Goal: Task Accomplishment & Management: Complete application form

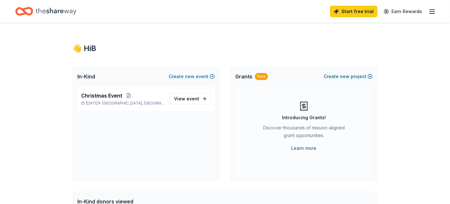
click at [352, 75] on button "Create new project" at bounding box center [348, 77] width 49 height 8
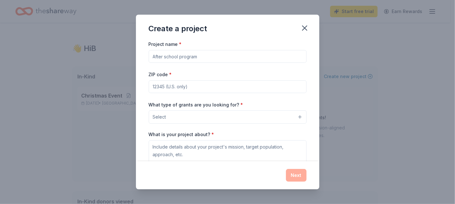
click at [169, 57] on input "Project name *" at bounding box center [228, 56] width 158 height 13
type input "NCA"
click at [165, 83] on input "ZIP code *" at bounding box center [228, 86] width 158 height 13
type input "20036"
click at [224, 118] on button "Select" at bounding box center [228, 116] width 158 height 13
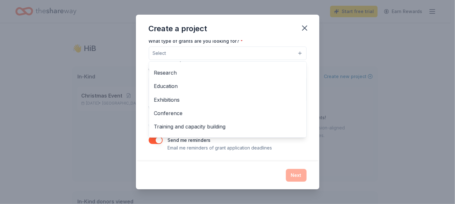
scroll to position [64, 0]
click at [135, 107] on div "Create a project Project name * NCA ZIP code * 20036 What type of grants are yo…" at bounding box center [227, 102] width 455 height 204
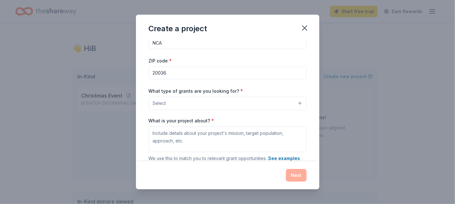
scroll to position [0, 0]
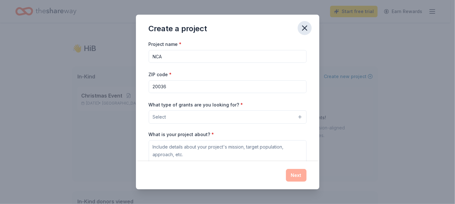
click at [299, 30] on button "button" at bounding box center [305, 28] width 14 height 14
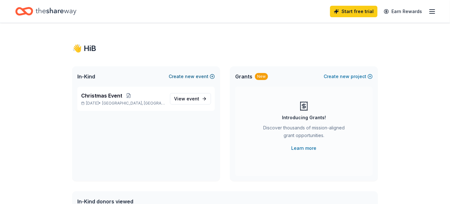
click at [189, 76] on span "new" at bounding box center [190, 77] width 10 height 8
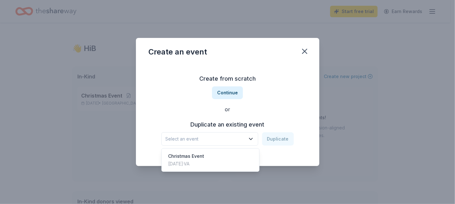
click at [210, 137] on span "Select an event" at bounding box center [205, 139] width 80 height 8
click at [197, 160] on div "[DATE] · VA" at bounding box center [186, 164] width 36 height 8
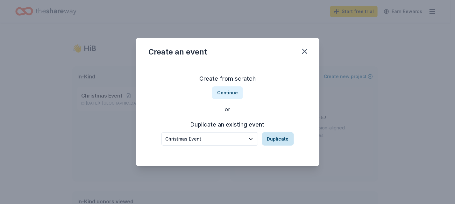
click at [280, 136] on button "Duplicate" at bounding box center [278, 138] width 32 height 13
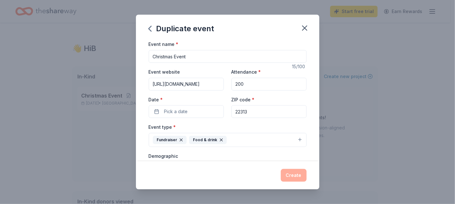
scroll to position [32, 0]
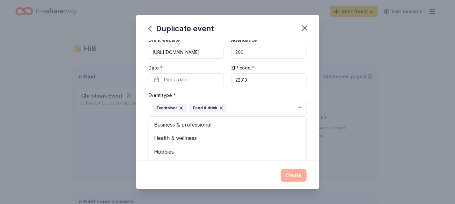
click at [289, 105] on button "Fundraiser Food & drink" at bounding box center [228, 108] width 158 height 14
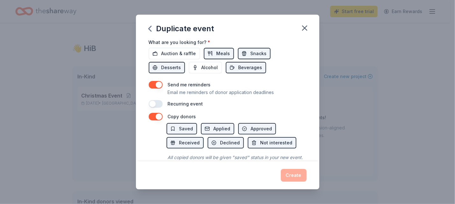
scroll to position [253, 0]
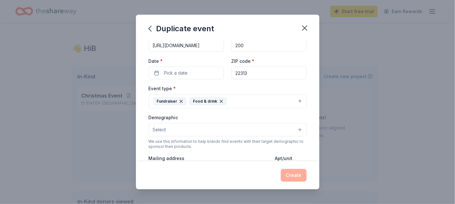
click at [173, 130] on button "Select" at bounding box center [228, 129] width 158 height 13
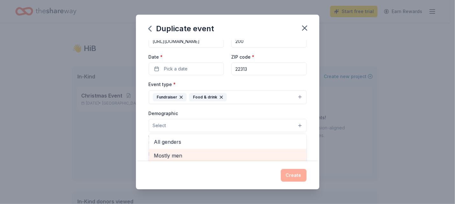
click at [180, 159] on div "Mostly men" at bounding box center [227, 155] width 157 height 13
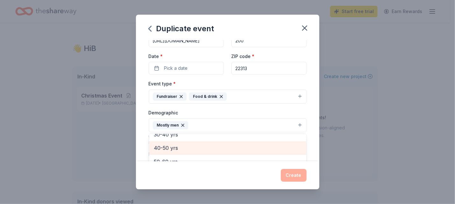
click at [195, 146] on span "40-50 yrs" at bounding box center [227, 148] width 147 height 8
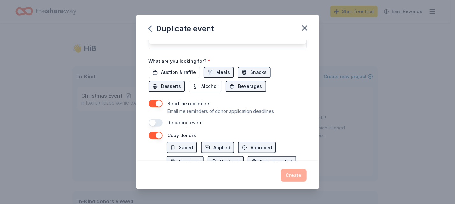
scroll to position [234, 0]
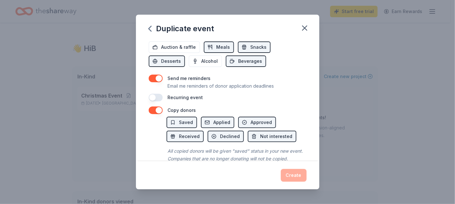
click at [215, 123] on div "Event name * Christmas Event 15 /100 Event website [URL][DOMAIN_NAME] Attendanc…" at bounding box center [227, 100] width 183 height 121
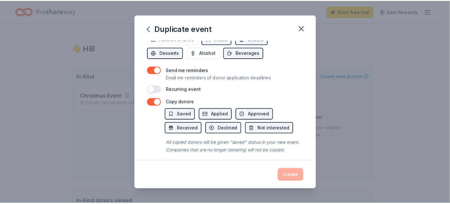
scroll to position [253, 0]
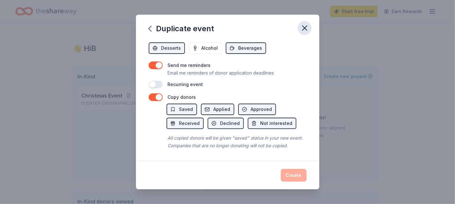
click at [300, 28] on icon "button" at bounding box center [304, 28] width 9 height 9
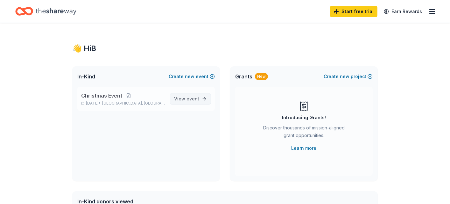
click at [195, 97] on span "event" at bounding box center [192, 98] width 13 height 5
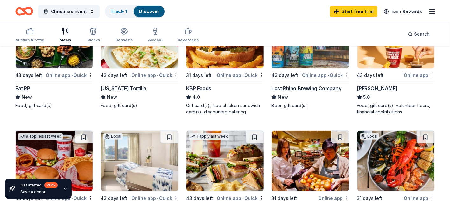
scroll to position [142, 0]
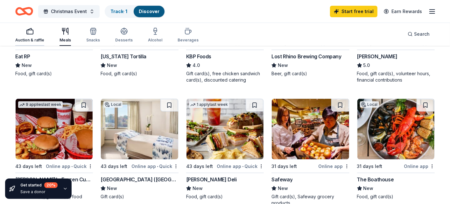
click at [37, 33] on div "button" at bounding box center [29, 31] width 29 height 8
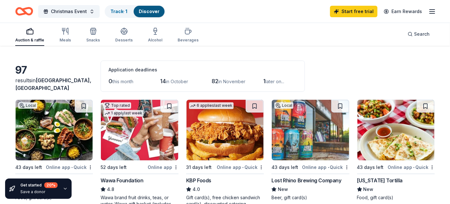
scroll to position [32, 0]
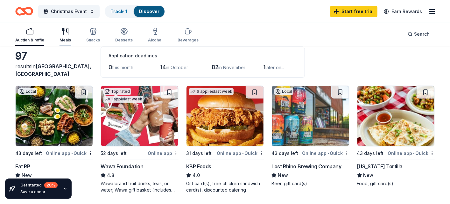
click at [64, 33] on icon "button" at bounding box center [65, 31] width 8 height 8
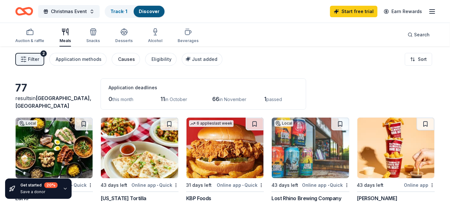
click at [124, 54] on button "Causes" at bounding box center [126, 59] width 28 height 13
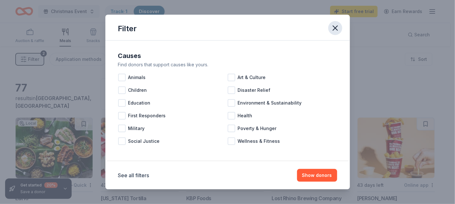
click at [337, 27] on icon "button" at bounding box center [335, 28] width 9 height 9
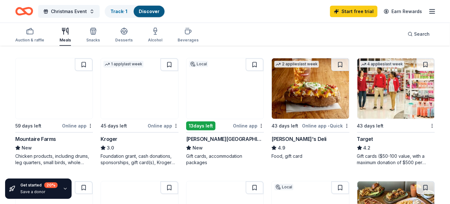
scroll to position [318, 0]
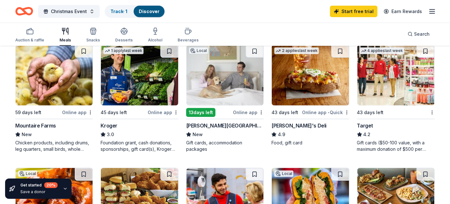
click at [401, 130] on div "Target 4.2 Gift cards ($50-100 value, with a maximum donation of $500 per year)" at bounding box center [396, 137] width 78 height 31
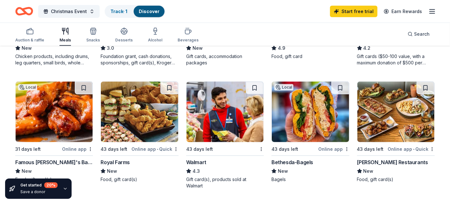
scroll to position [414, 0]
